Goal: Task Accomplishment & Management: Manage account settings

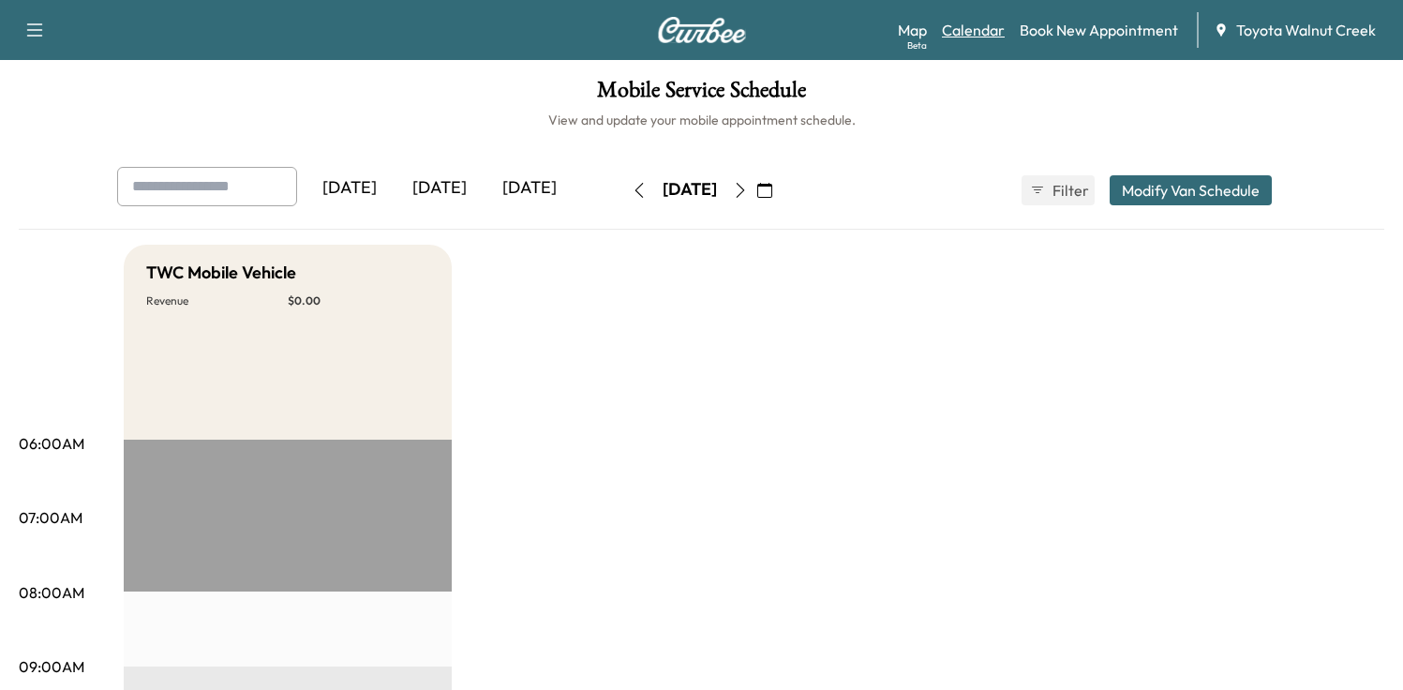
click at [975, 26] on link "Calendar" at bounding box center [973, 30] width 63 height 22
click at [744, 189] on icon "button" at bounding box center [740, 190] width 8 height 15
click at [772, 187] on icon "button" at bounding box center [764, 190] width 15 height 15
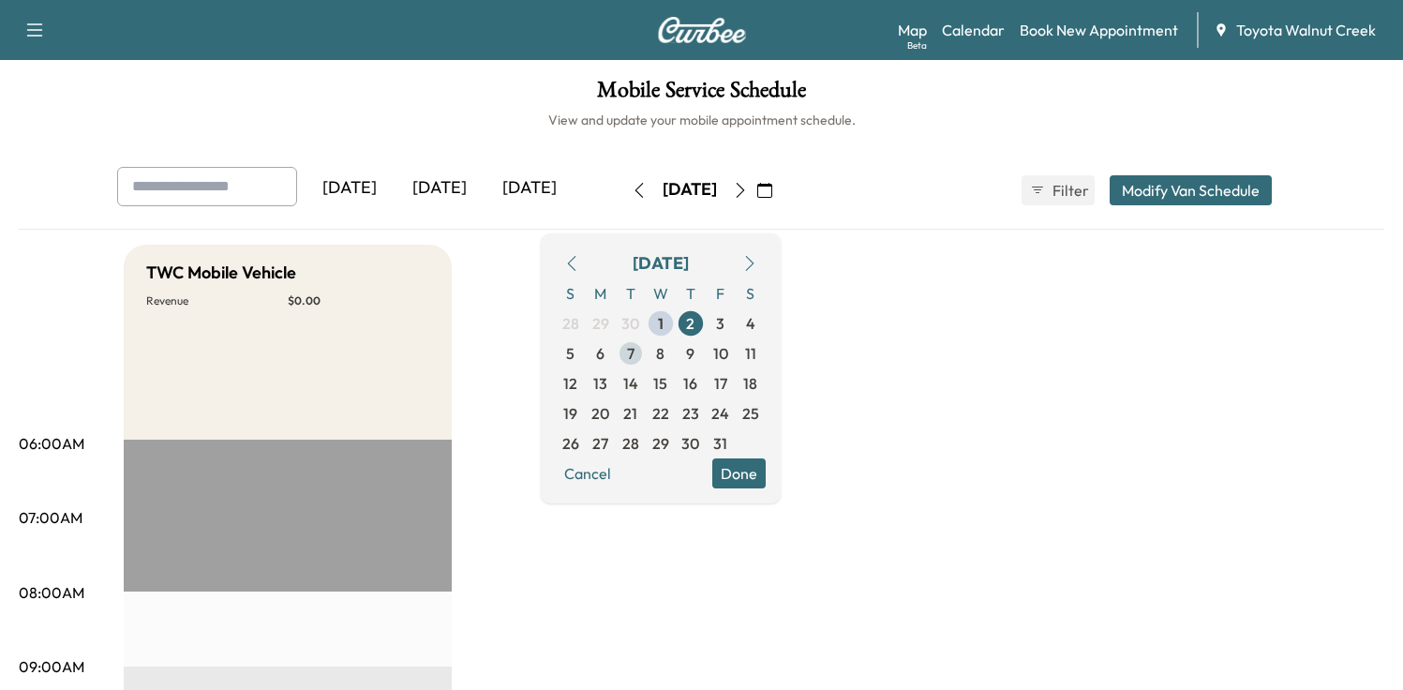
click at [634, 356] on span "7" at bounding box center [630, 353] width 7 height 22
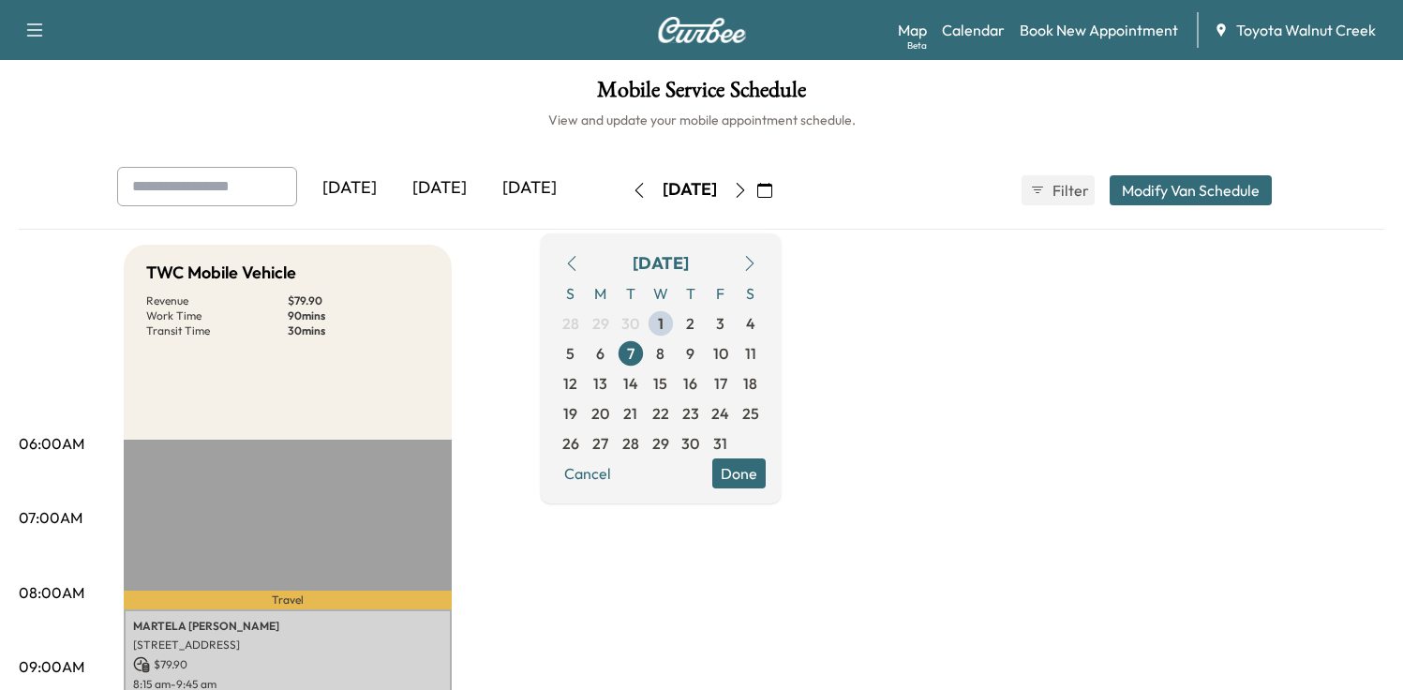
click at [443, 185] on div "[DATE]" at bounding box center [440, 188] width 90 height 43
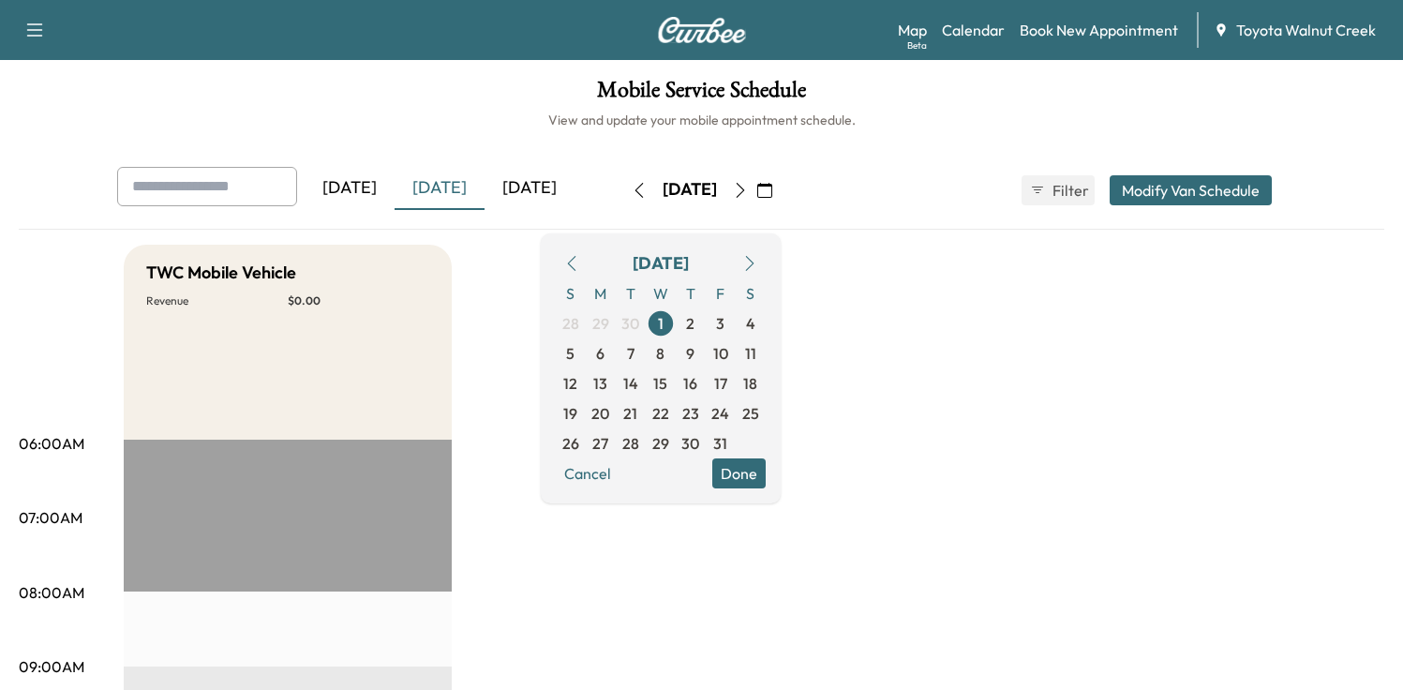
click at [534, 181] on div "[DATE]" at bounding box center [530, 188] width 90 height 43
